Goal: Information Seeking & Learning: Learn about a topic

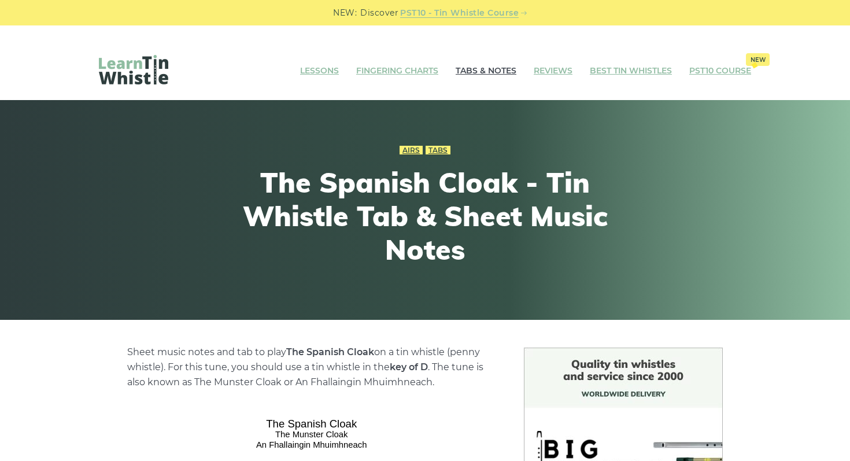
click at [475, 57] on link "Tabs & Notes" at bounding box center [486, 71] width 61 height 29
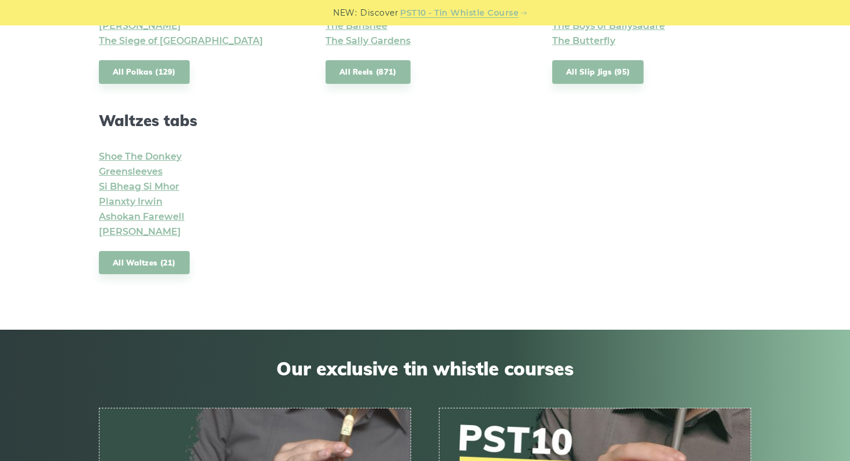
scroll to position [981, 0]
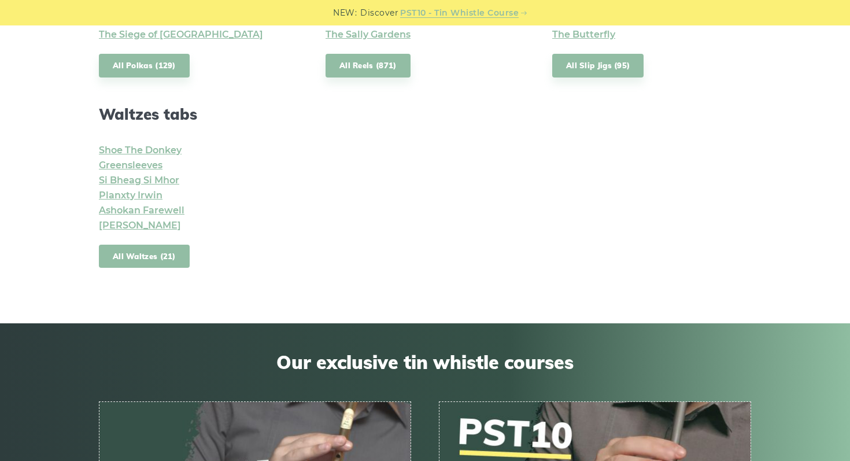
click at [174, 245] on link "All Waltzes (21)" at bounding box center [144, 257] width 91 height 24
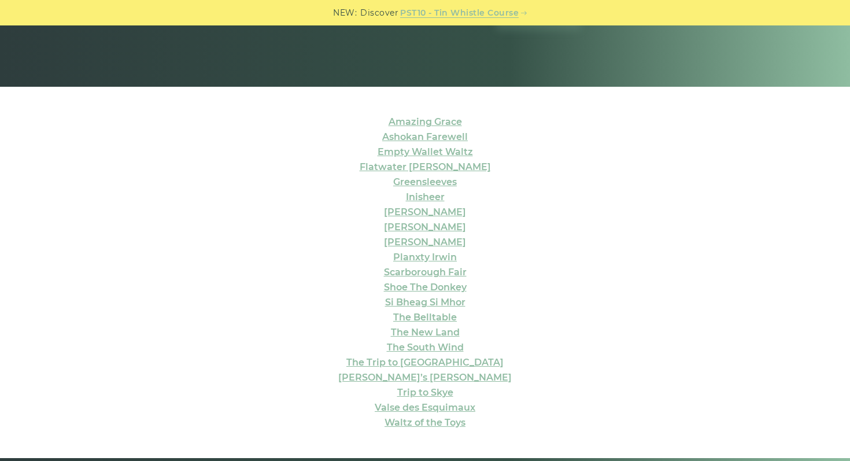
scroll to position [235, 0]
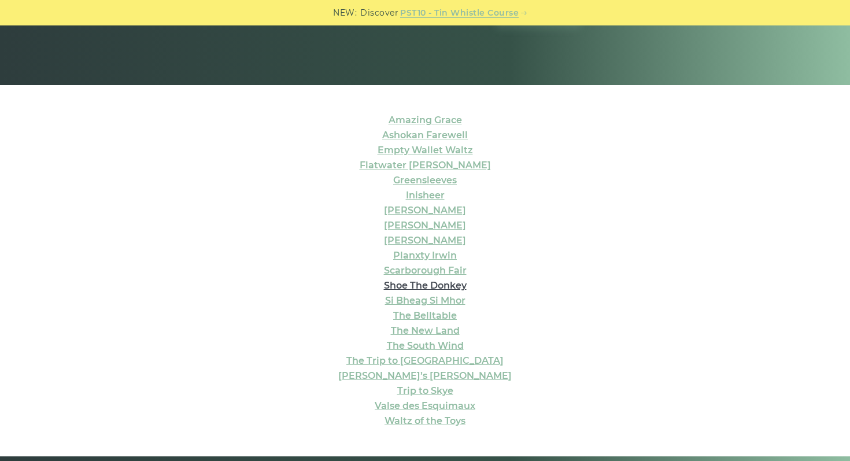
click at [403, 280] on link "Shoe The Donkey" at bounding box center [425, 285] width 83 height 11
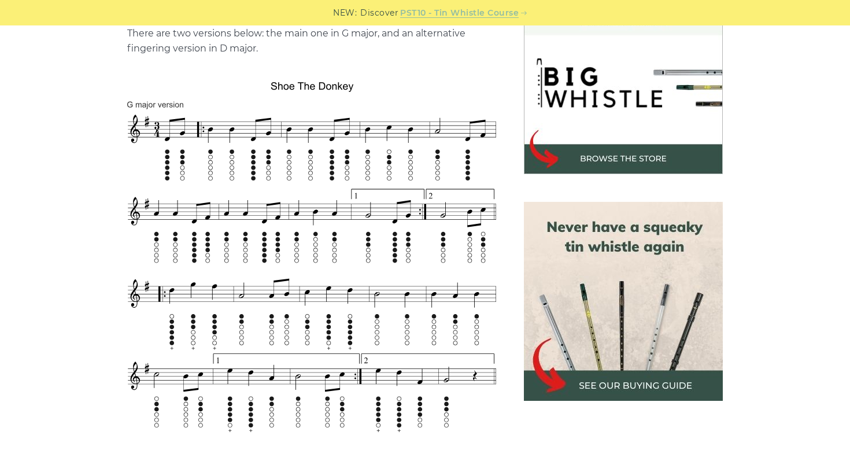
scroll to position [374, 0]
